Goal: Navigation & Orientation: Find specific page/section

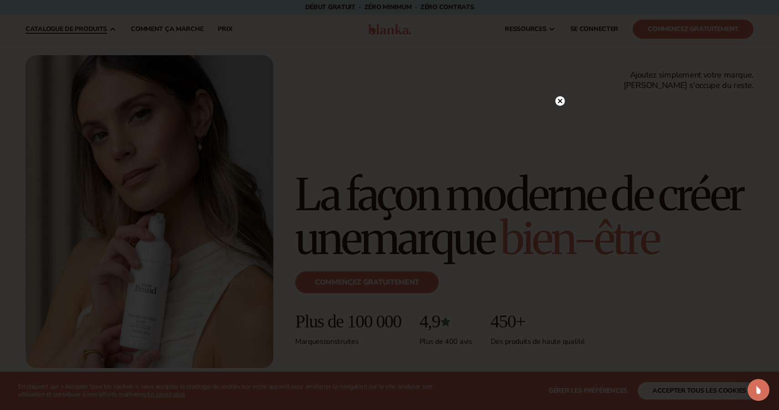
click at [204, 103] on div at bounding box center [389, 205] width 779 height 410
click at [556, 101] on icon at bounding box center [556, 101] width 5 height 5
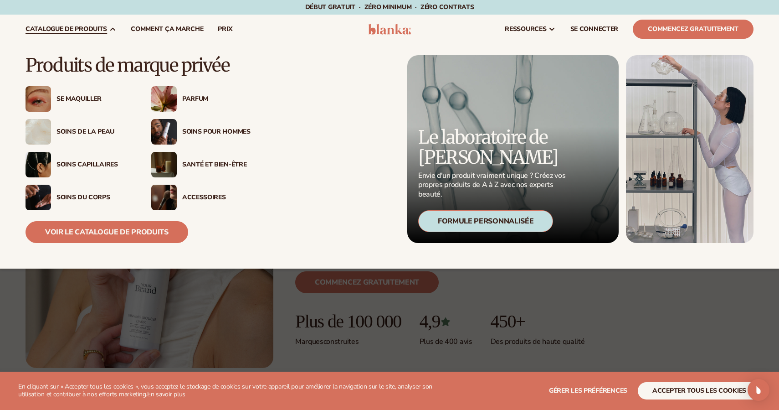
click at [186, 92] on div "Parfum" at bounding box center [205, 99] width 108 height 26
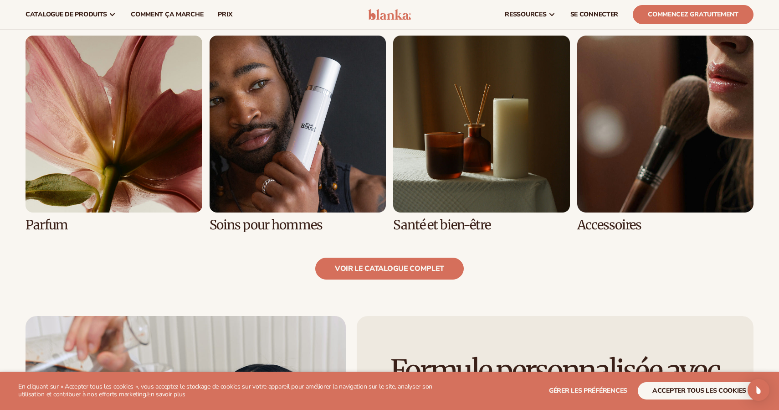
scroll to position [869, 0]
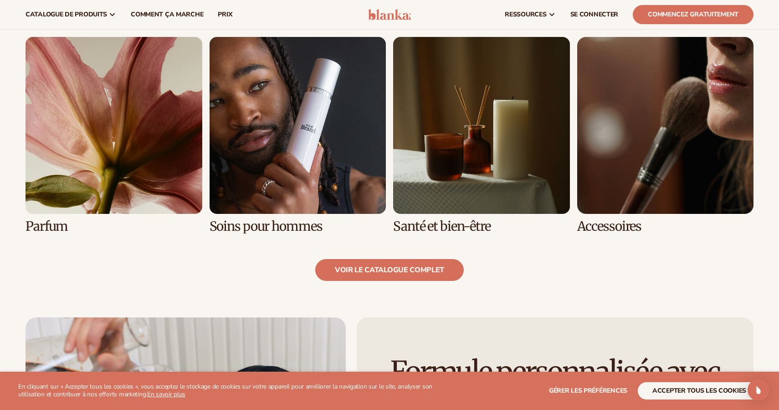
click at [88, 162] on link "5 / 8" at bounding box center [114, 135] width 177 height 196
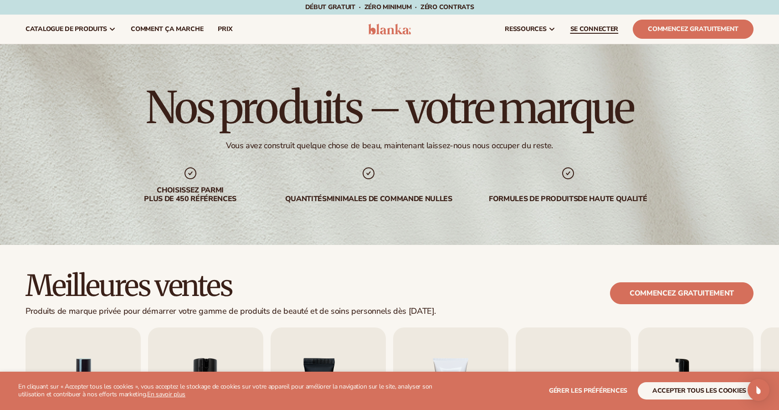
click at [614, 28] on font "SE CONNECTER" at bounding box center [595, 29] width 48 height 9
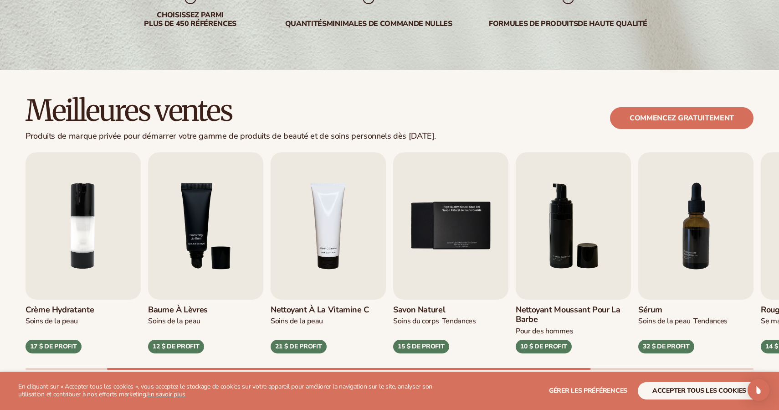
scroll to position [178, 0]
